Goal: Use online tool/utility: Use online tool/utility

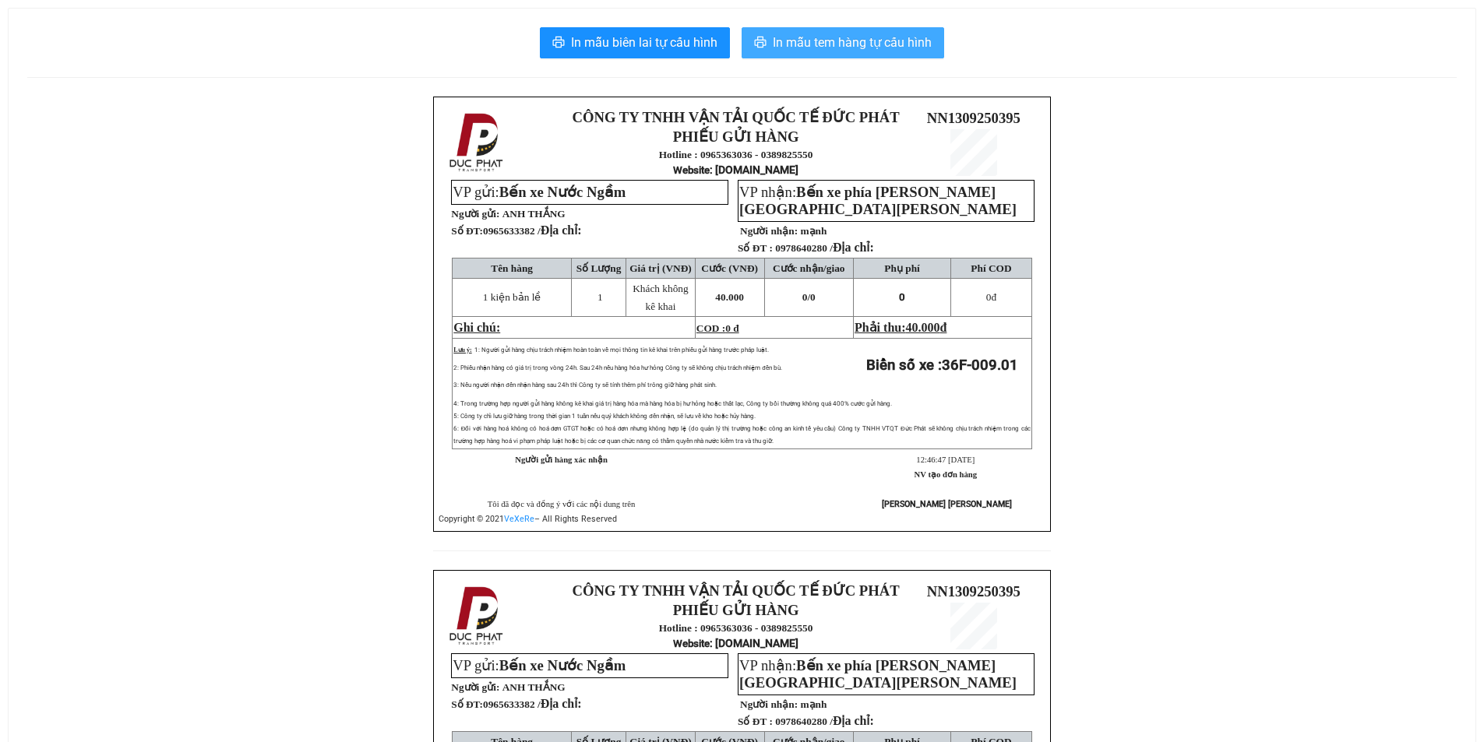
click at [882, 40] on span "In mẫu tem hàng tự cấu hình" at bounding box center [852, 42] width 159 height 19
click at [846, 37] on span "In mẫu tem hàng tự cấu hình" at bounding box center [852, 42] width 159 height 19
